Goal: Task Accomplishment & Management: Use online tool/utility

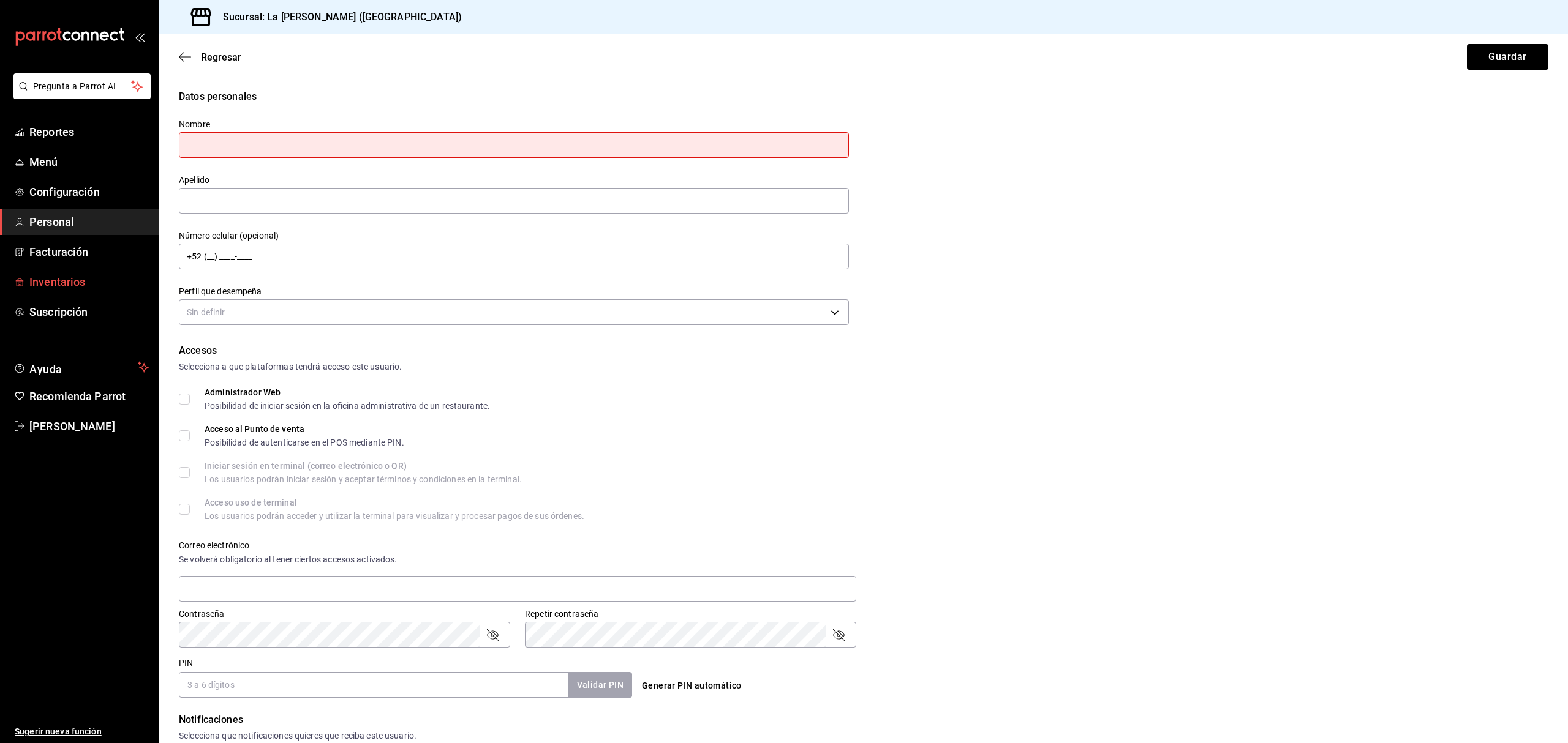
click at [52, 275] on span "Inventarios" at bounding box center [89, 282] width 120 height 17
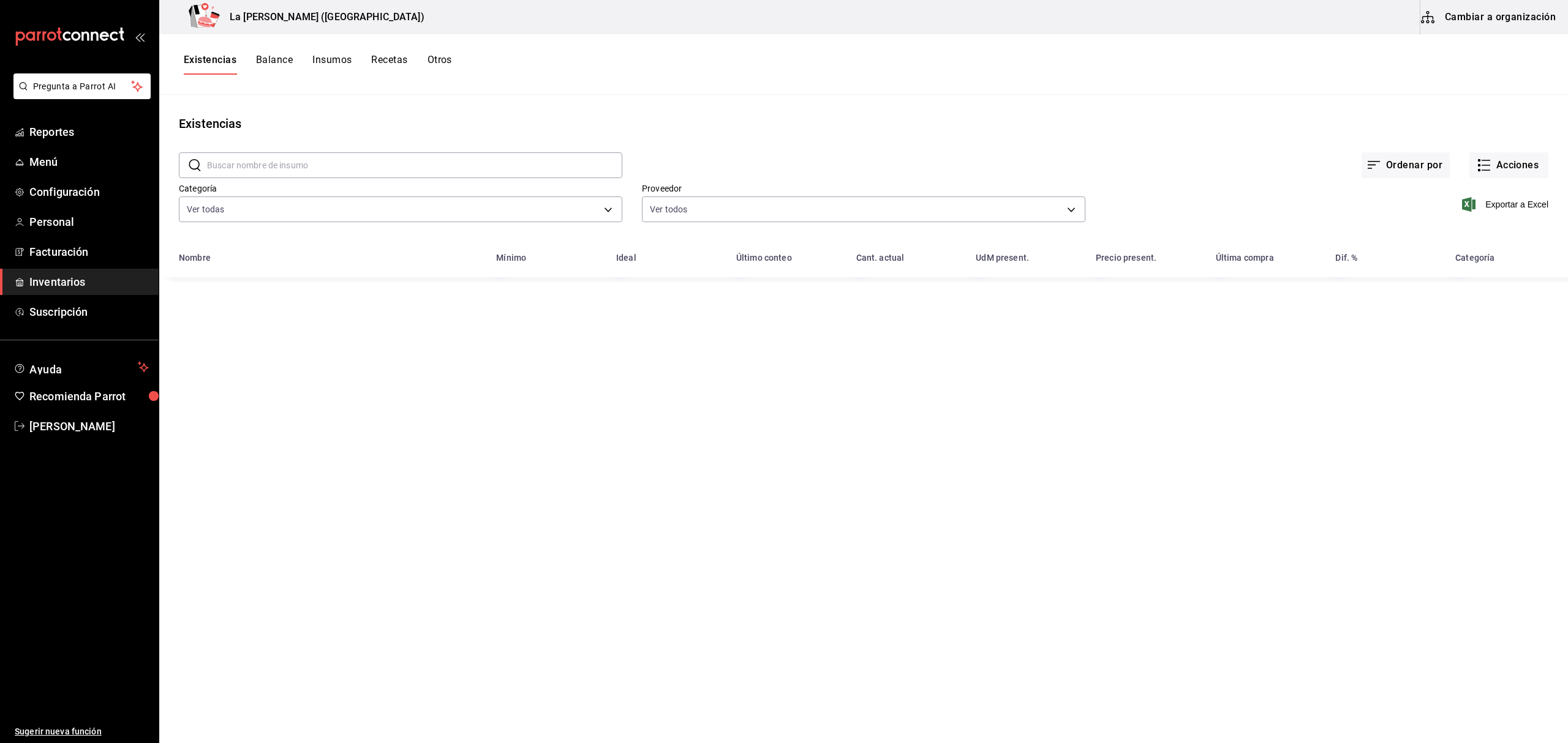
click at [215, 57] on button "Existencias" at bounding box center [210, 64] width 52 height 21
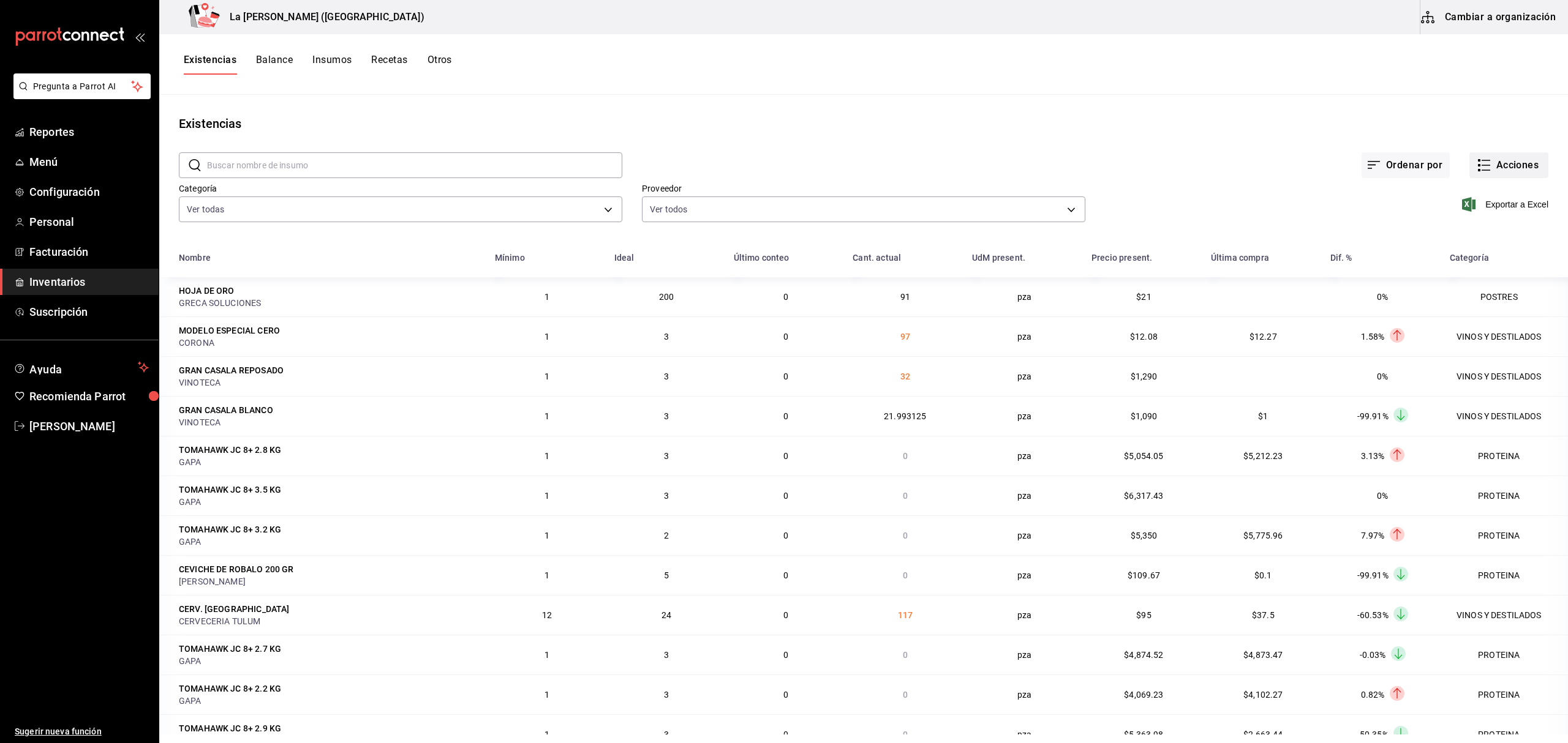
click at [1498, 166] on button "Acciones" at bounding box center [1509, 165] width 79 height 26
click at [1487, 135] on div at bounding box center [784, 372] width 1568 height 743
click at [1492, 162] on button "Acciones" at bounding box center [1509, 165] width 79 height 26
click at [474, 206] on div at bounding box center [784, 372] width 1568 height 743
click at [457, 204] on body "Pregunta a Parrot AI Reportes Menú Configuración Personal Facturación Inventari…" at bounding box center [784, 367] width 1568 height 735
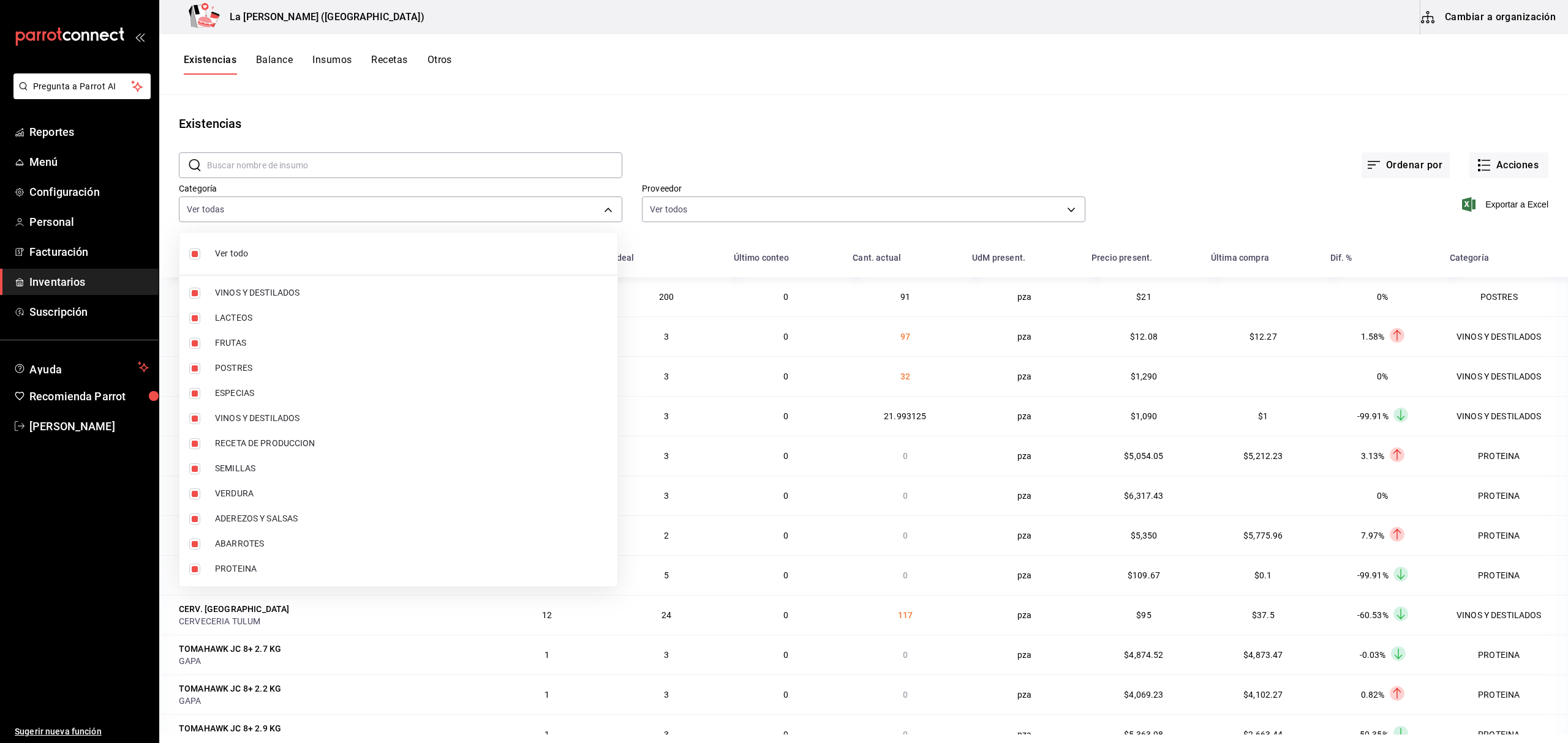
click at [300, 253] on span "Ver todo" at bounding box center [412, 253] width 392 height 12
checkbox input "false"
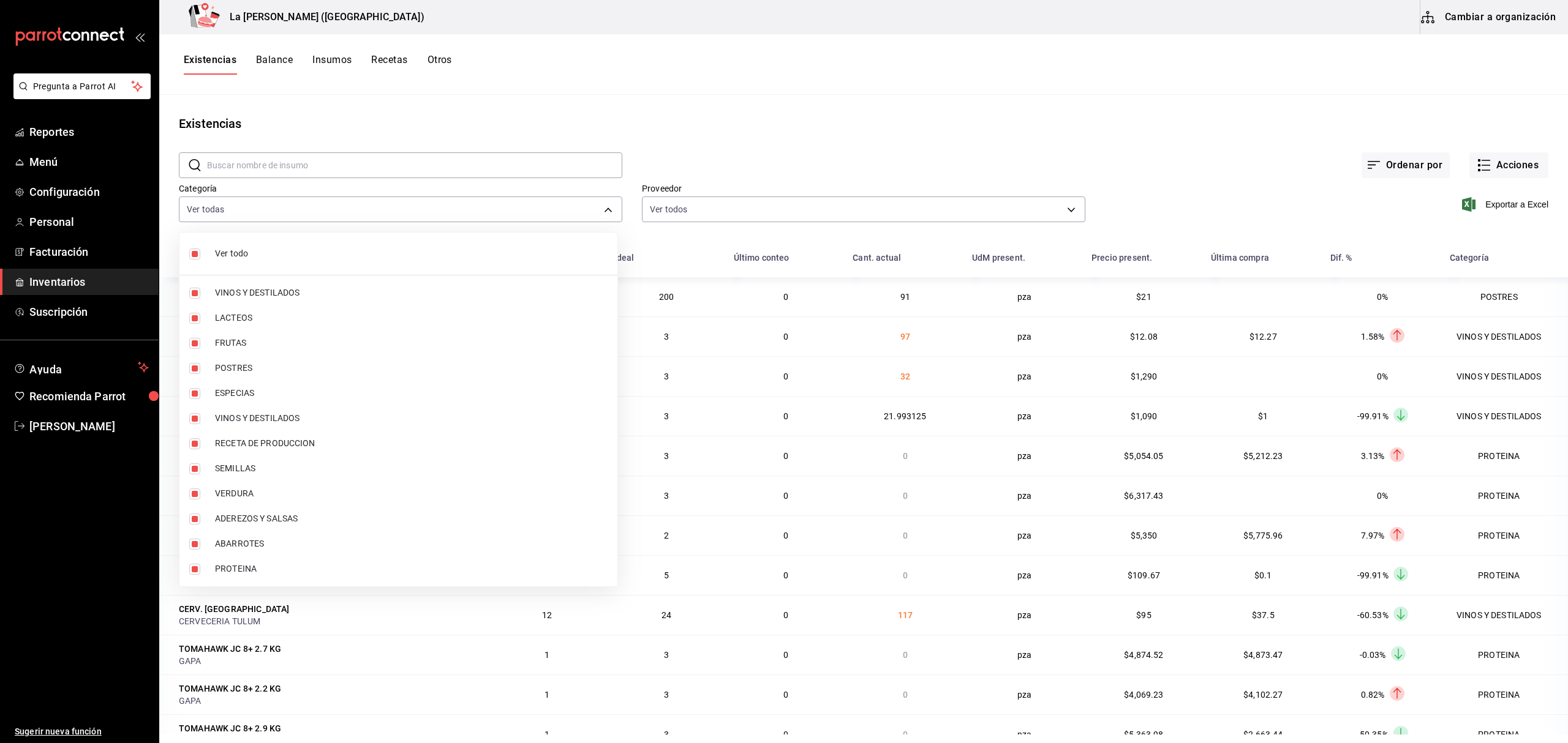
checkbox input "false"
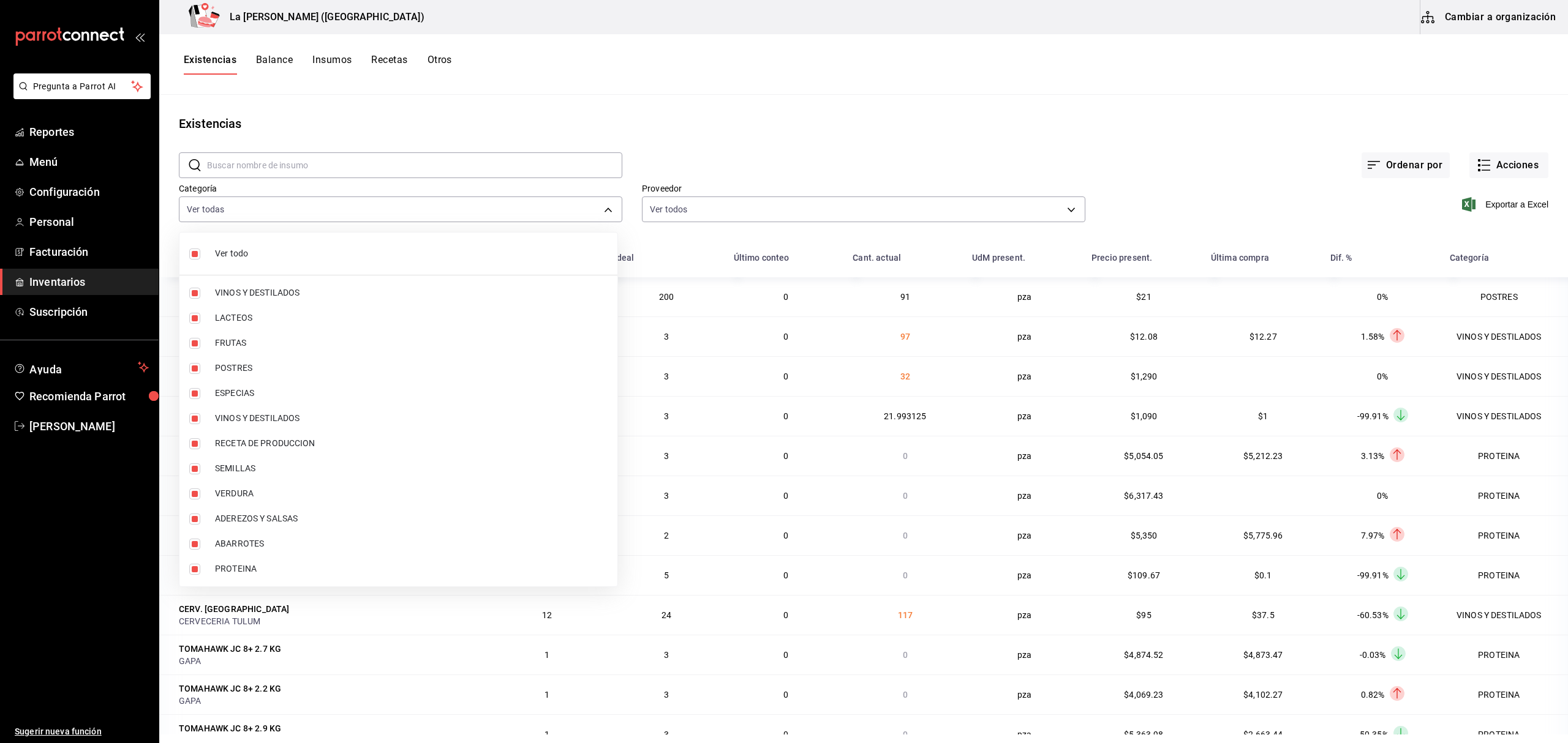
checkbox input "false"
click at [245, 559] on li "PROTEINA" at bounding box center [398, 569] width 438 height 25
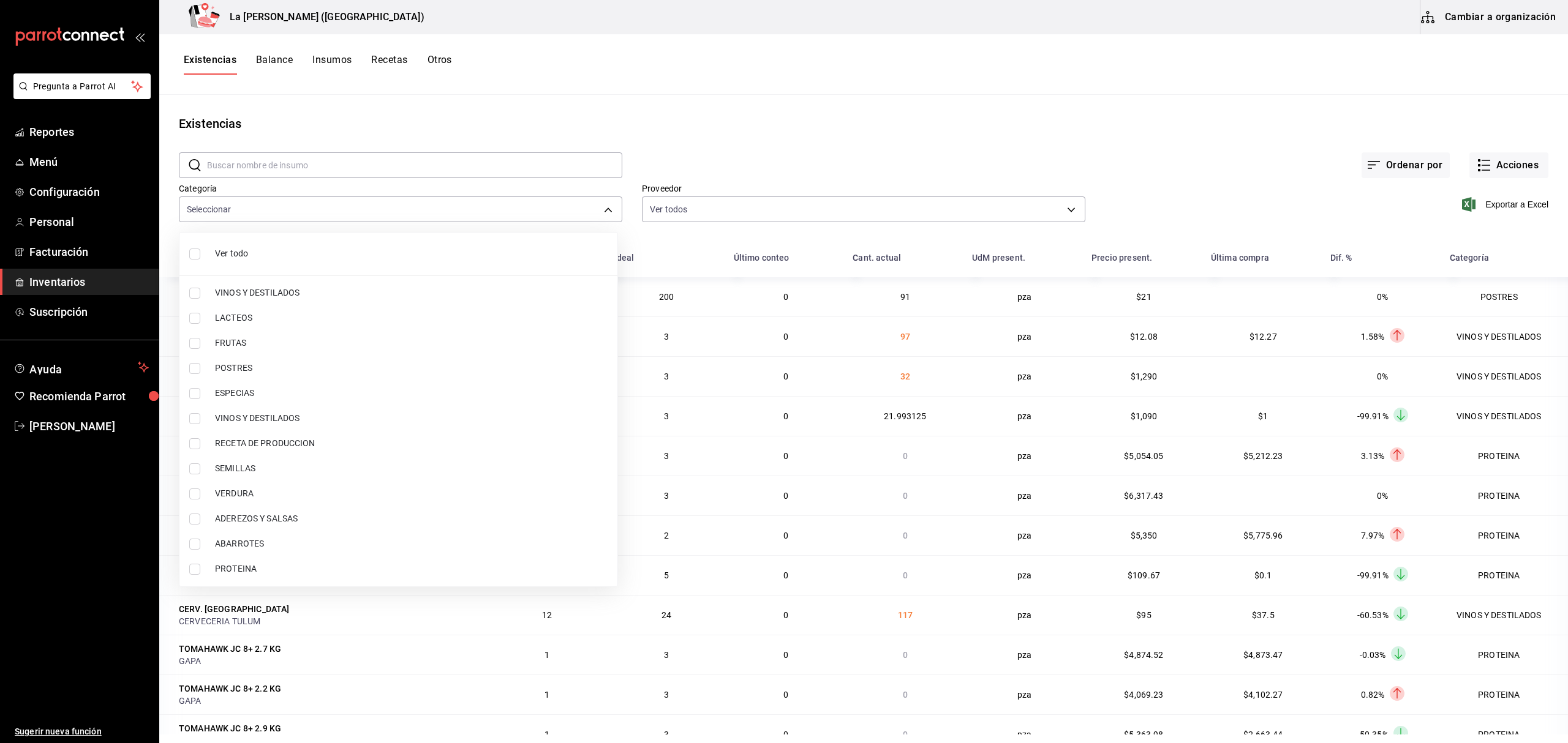
type input "89020659-a685-42c8-84d5-b1543ef933a3"
checkbox input "true"
click at [262, 363] on span "POSTRES" at bounding box center [412, 367] width 392 height 12
type input "89020659-a685-42c8-84d5-b1543ef933a3,300b8f87-2b59-439f-b980-3e97300322fa"
checkbox input "true"
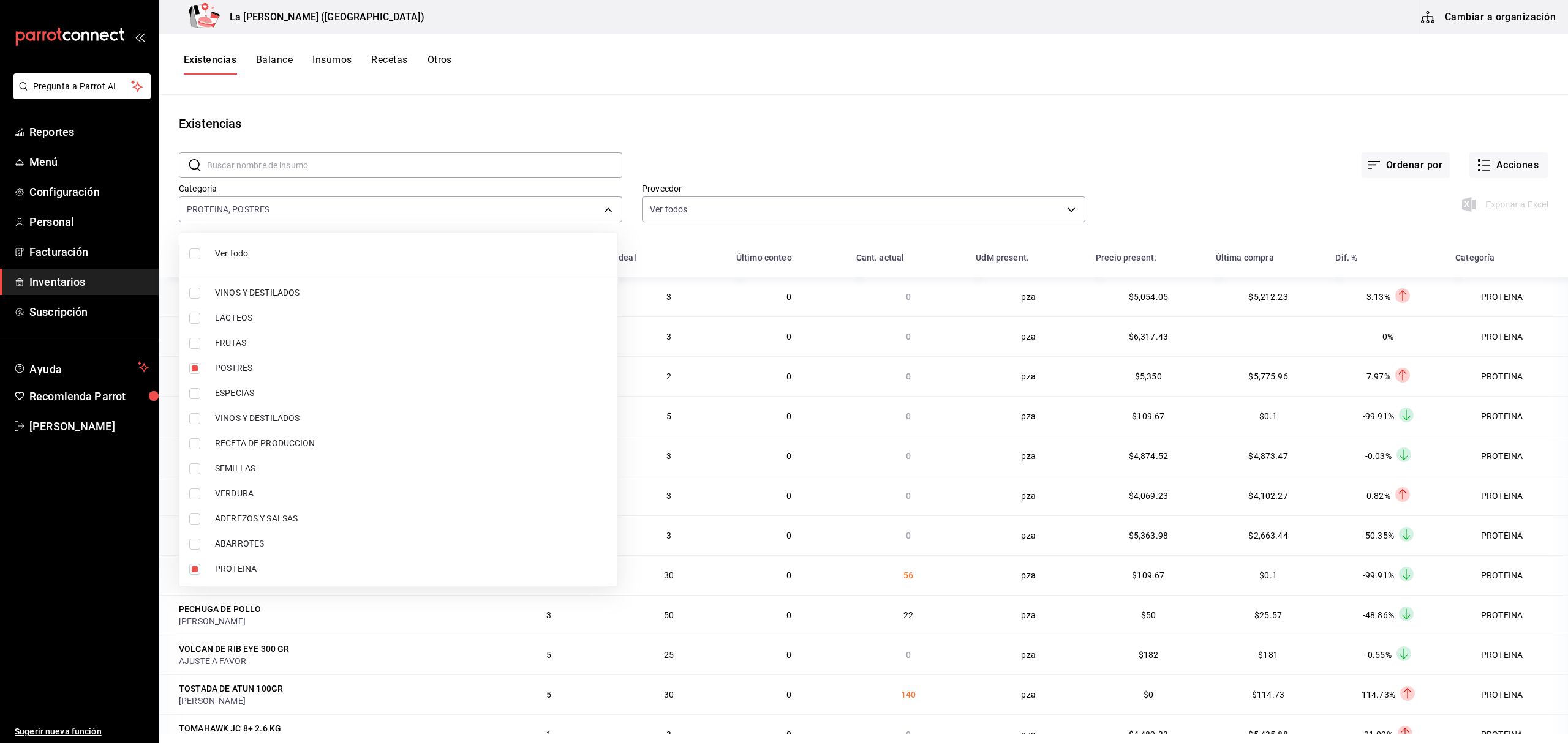
click at [1490, 204] on div at bounding box center [784, 372] width 1568 height 743
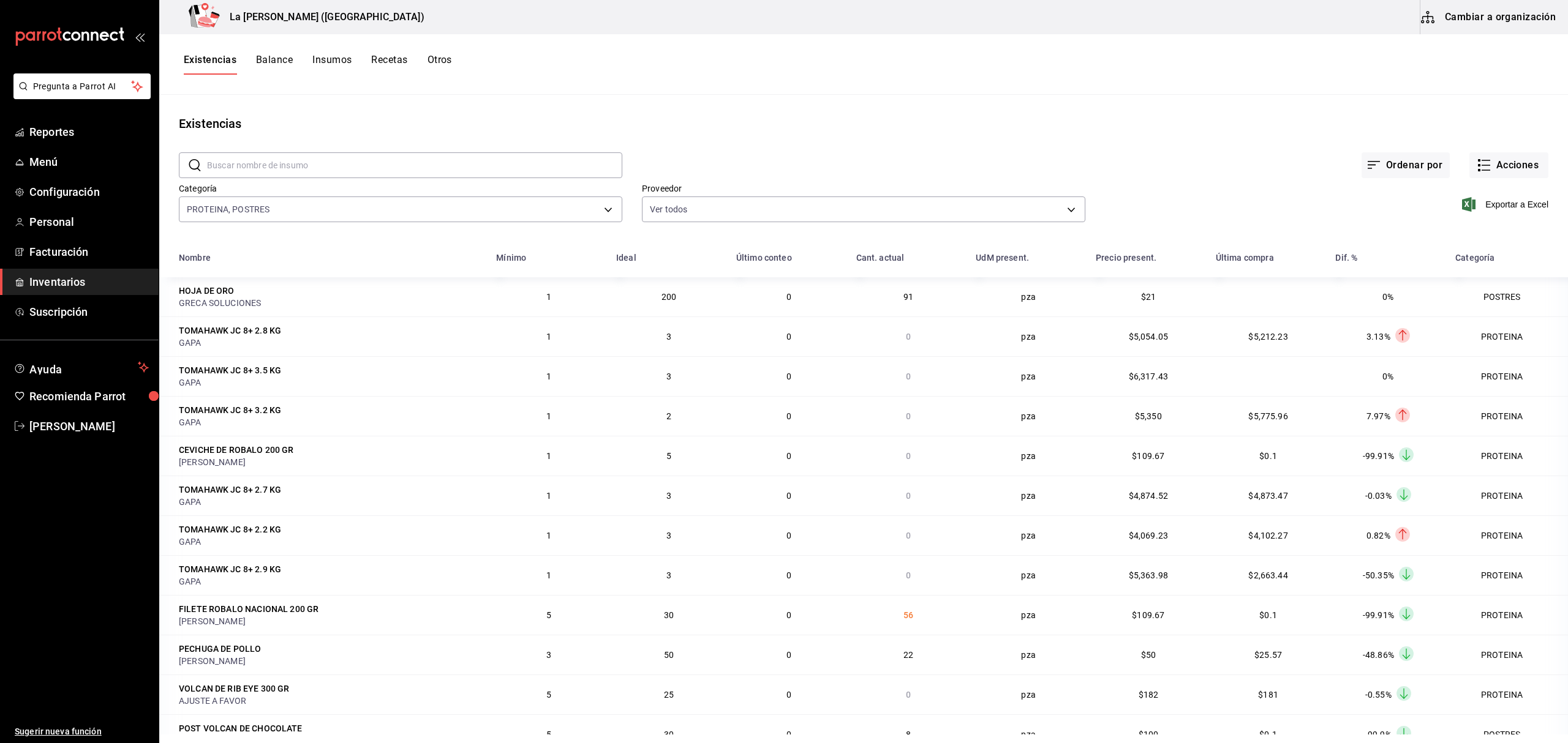
click at [1490, 204] on span "Exportar a Excel" at bounding box center [1506, 204] width 84 height 15
